Goal: Find specific page/section: Find specific page/section

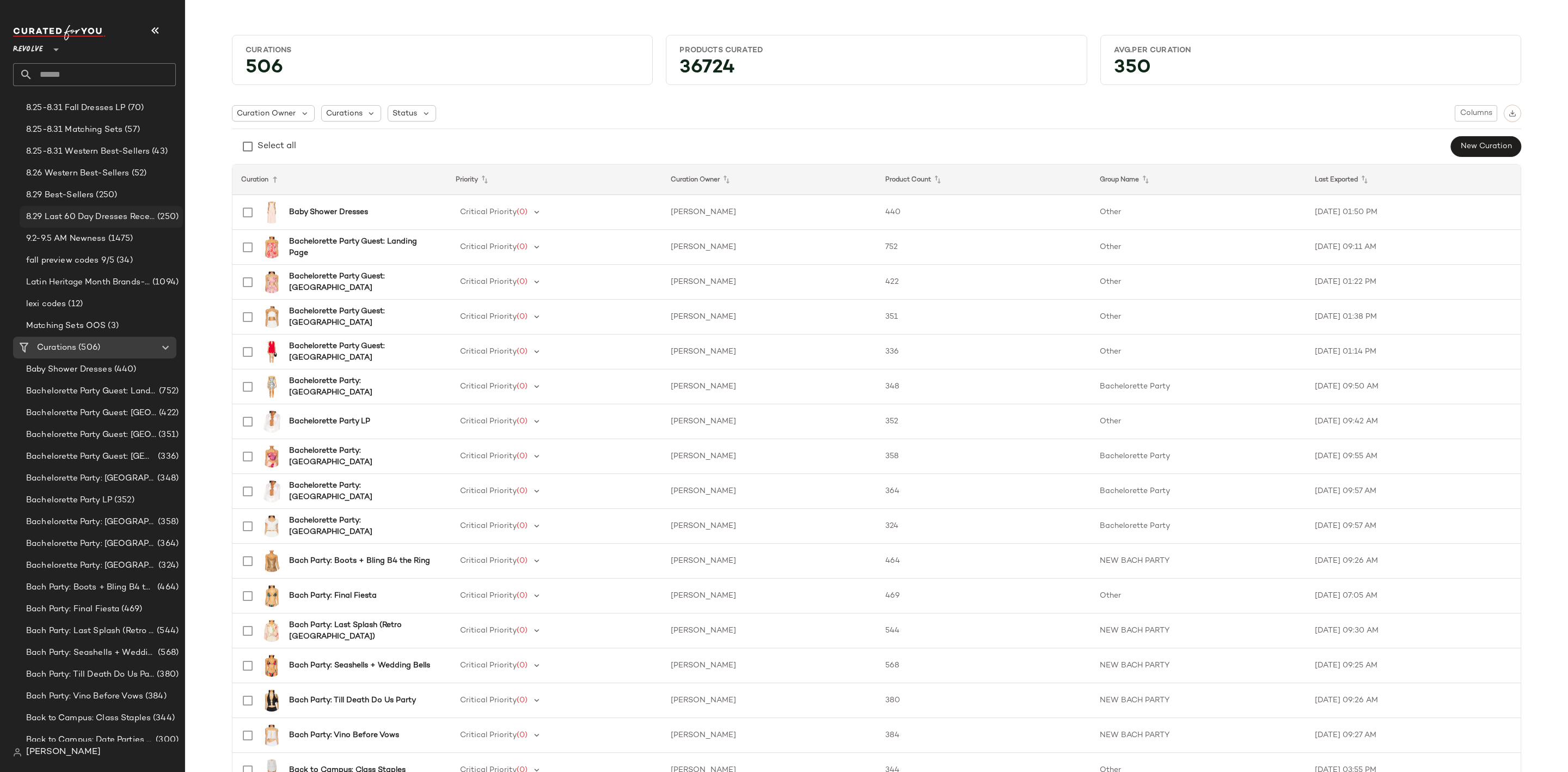
scroll to position [408, 0]
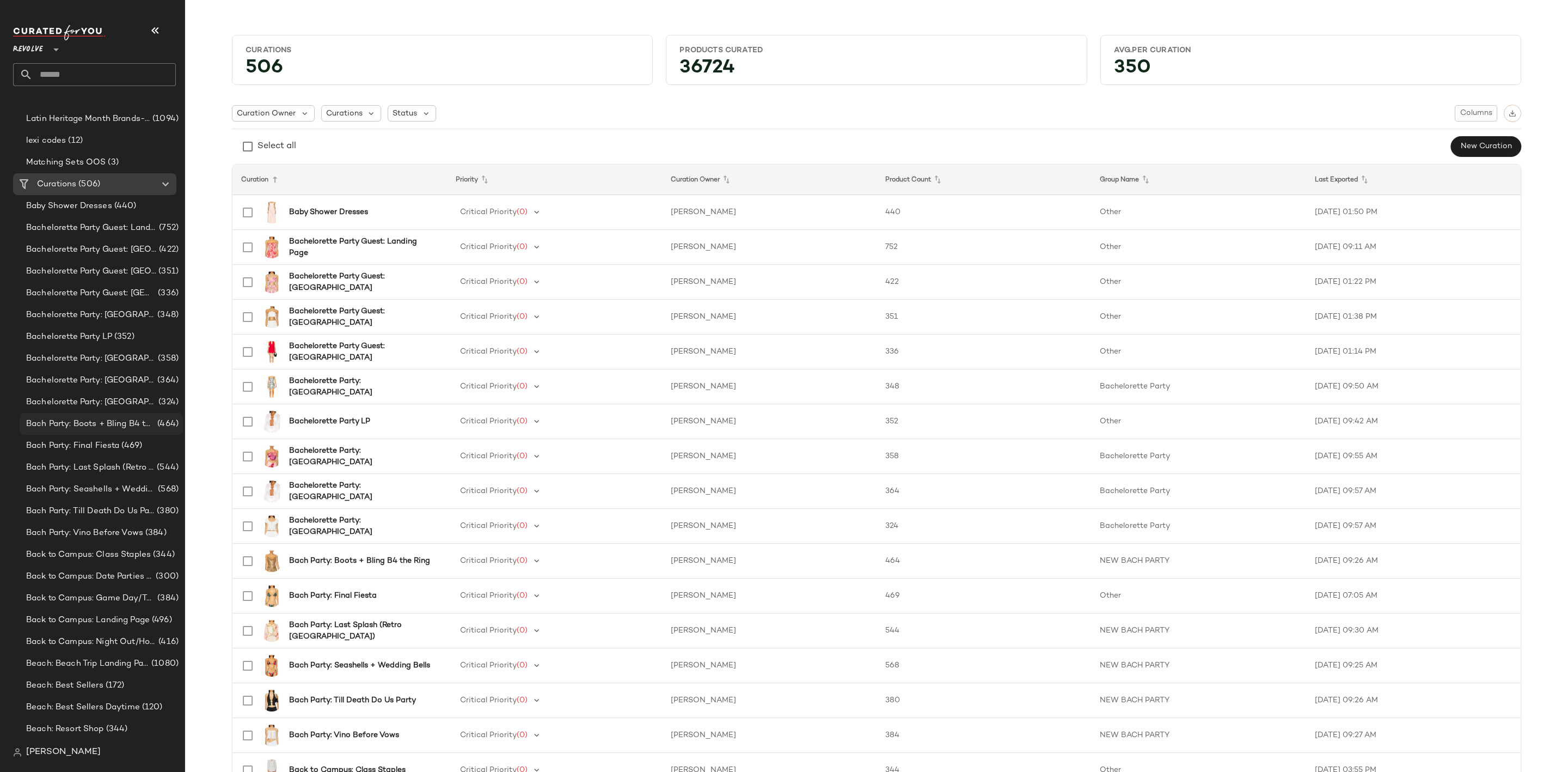
click at [115, 431] on div "Bach Party: Boots + Bling B4 the Ring (464)" at bounding box center [101, 424] width 164 height 22
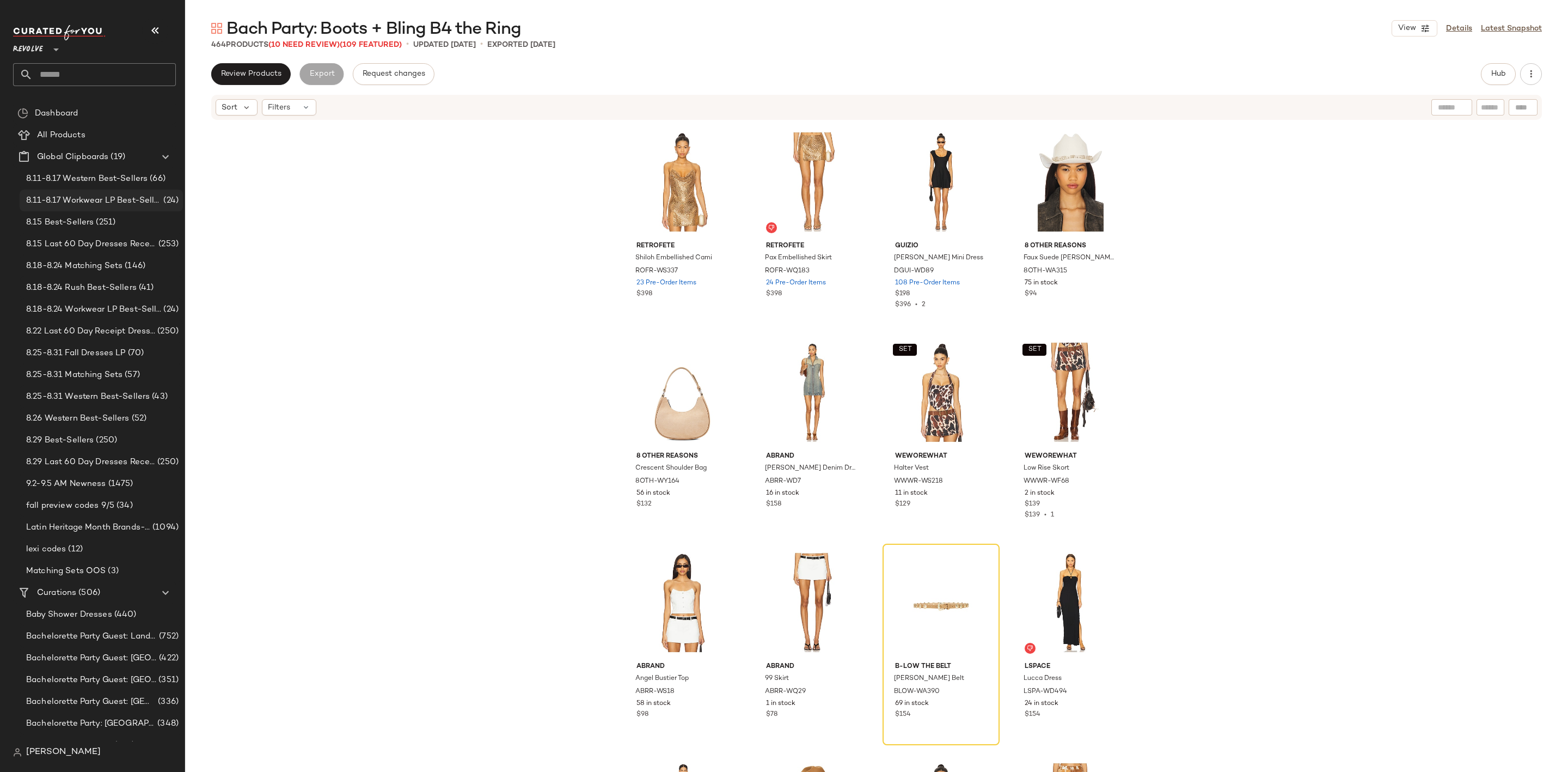
scroll to position [327, 0]
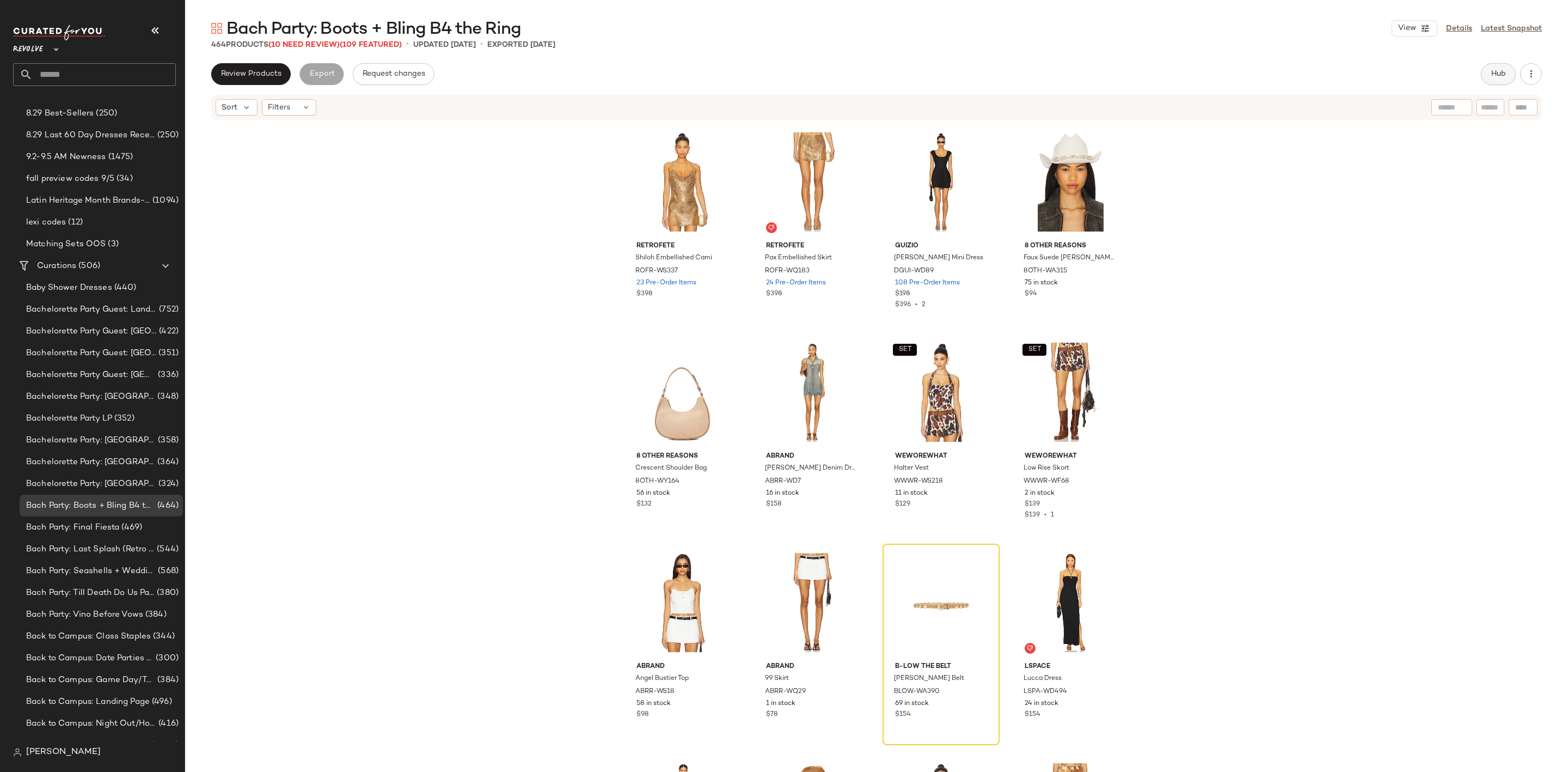
click at [1484, 74] on button "Hub" at bounding box center [1499, 74] width 35 height 22
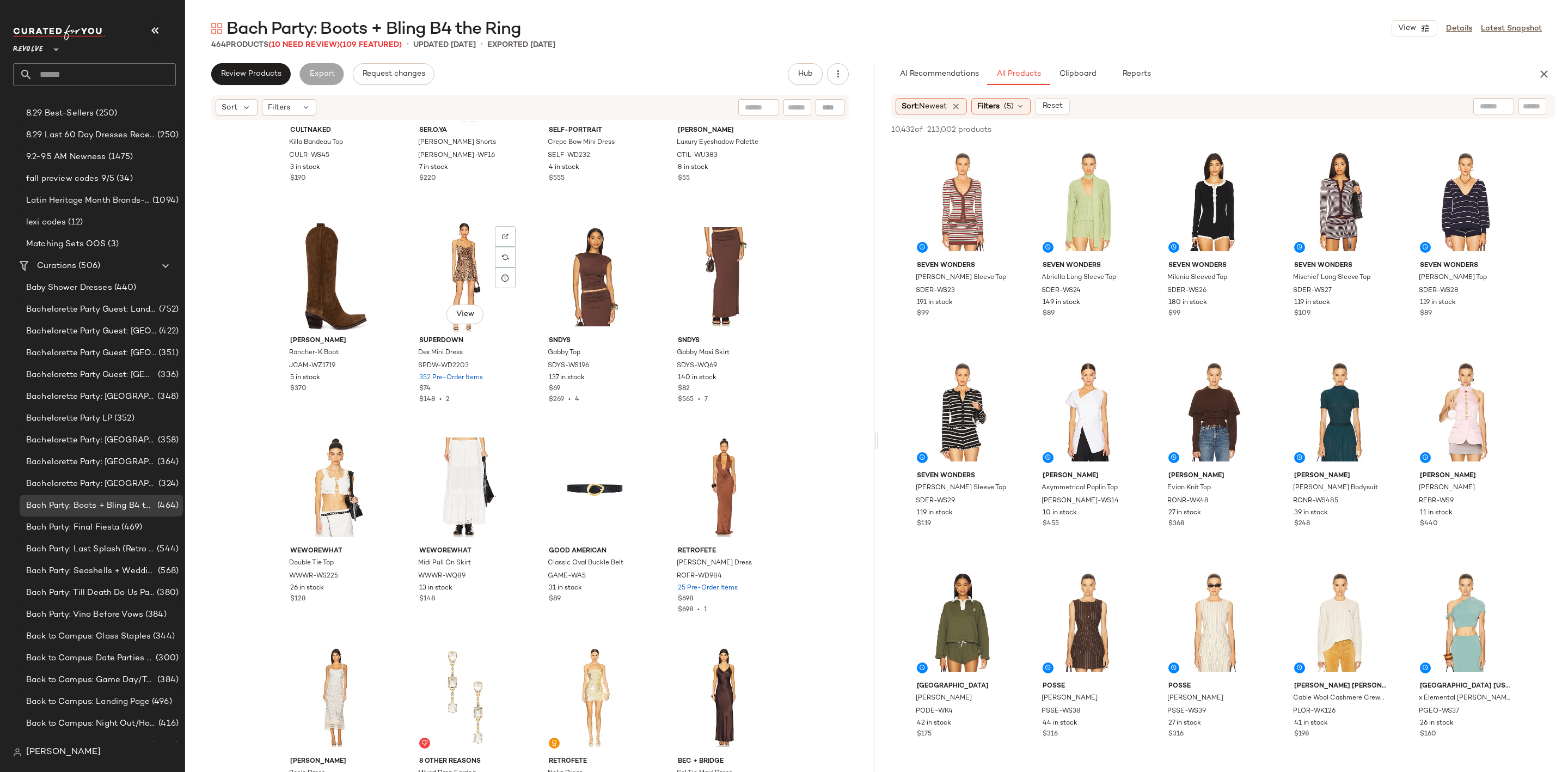
scroll to position [2050, 0]
